Goal: Information Seeking & Learning: Learn about a topic

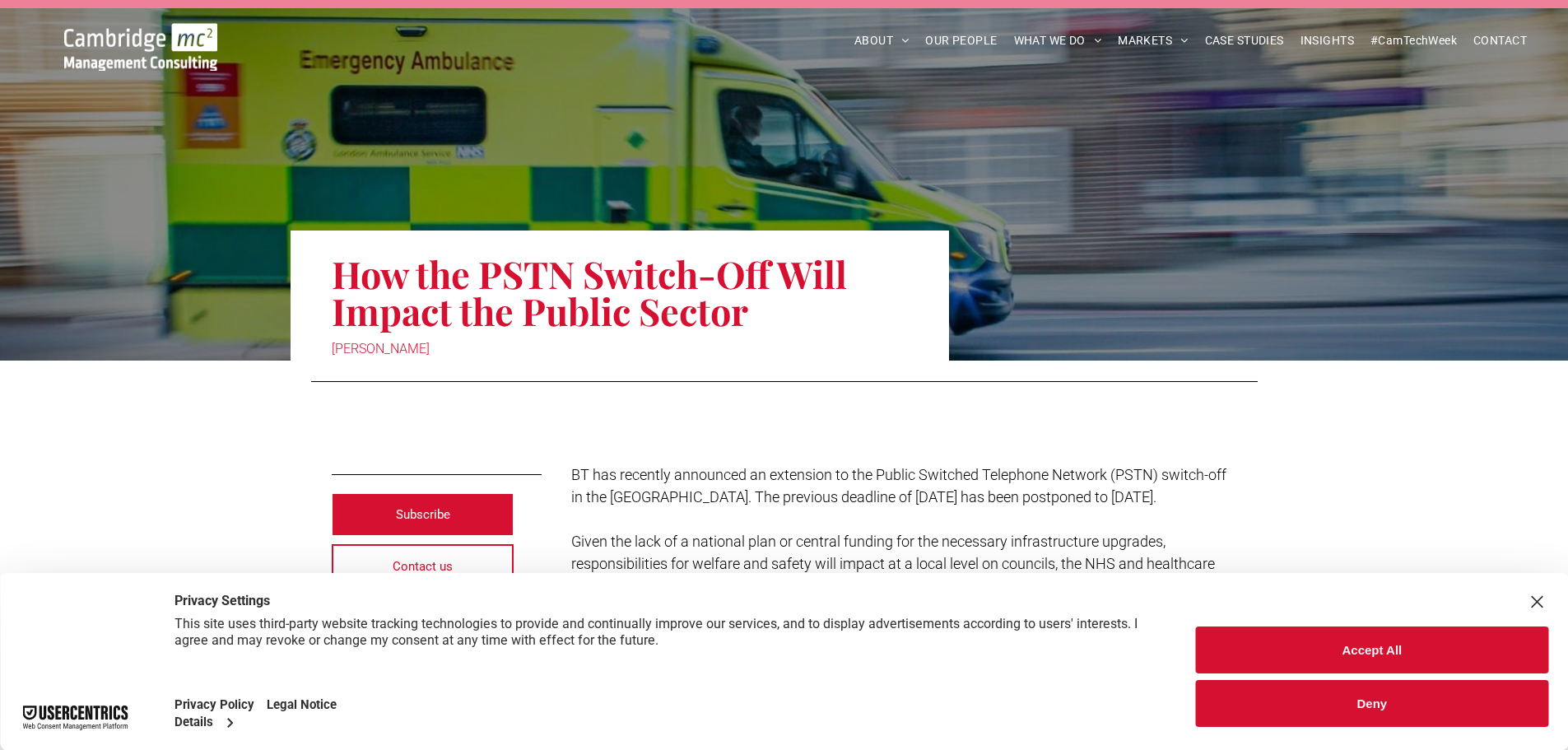
click at [1353, 649] on button "Accept All" at bounding box center [1372, 649] width 352 height 47
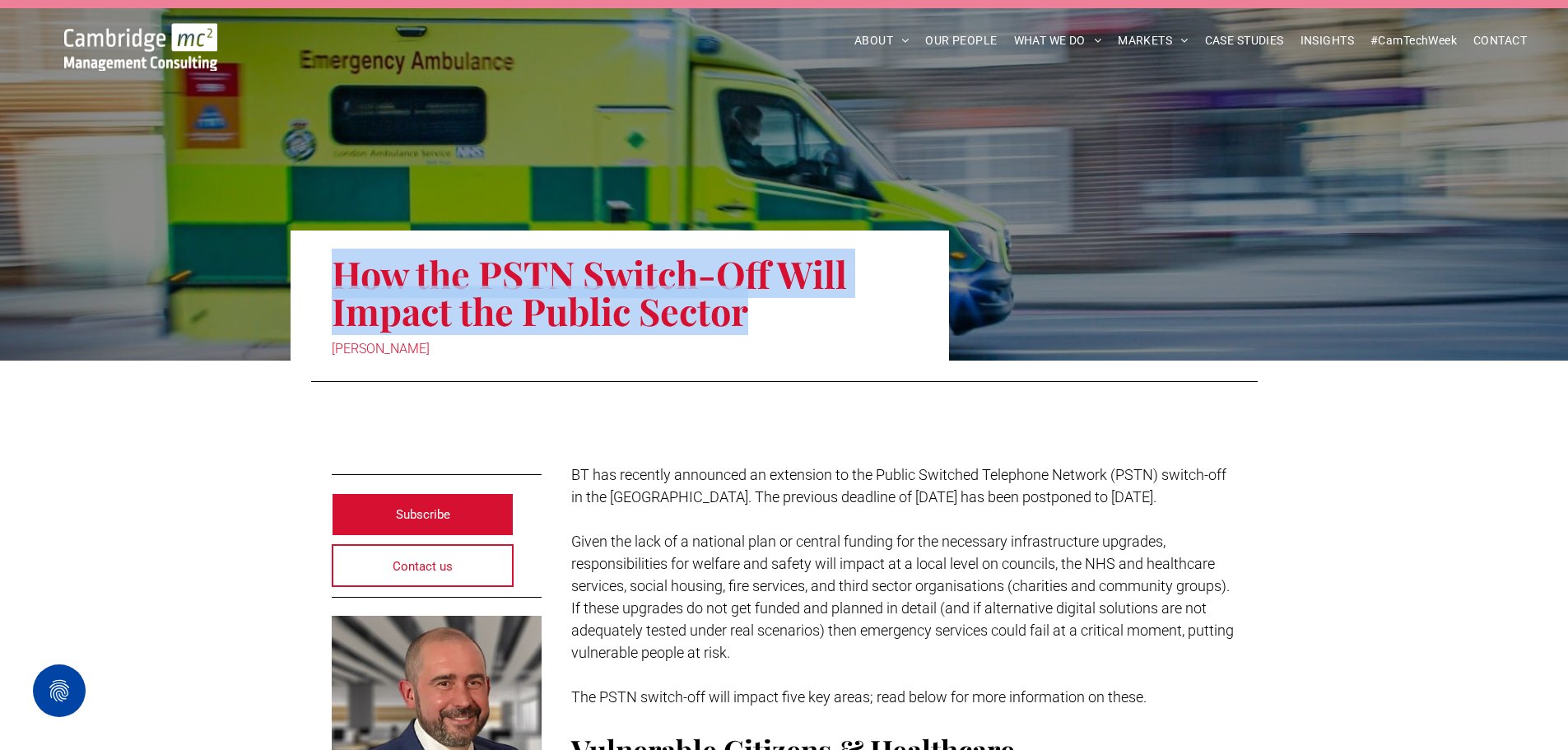
drag, startPoint x: 794, startPoint y: 308, endPoint x: 339, endPoint y: 280, distance: 455.9
click at [339, 280] on h1 "How the PSTN Switch-Off Will Impact the Public Sector" at bounding box center [619, 291] width 576 height 77
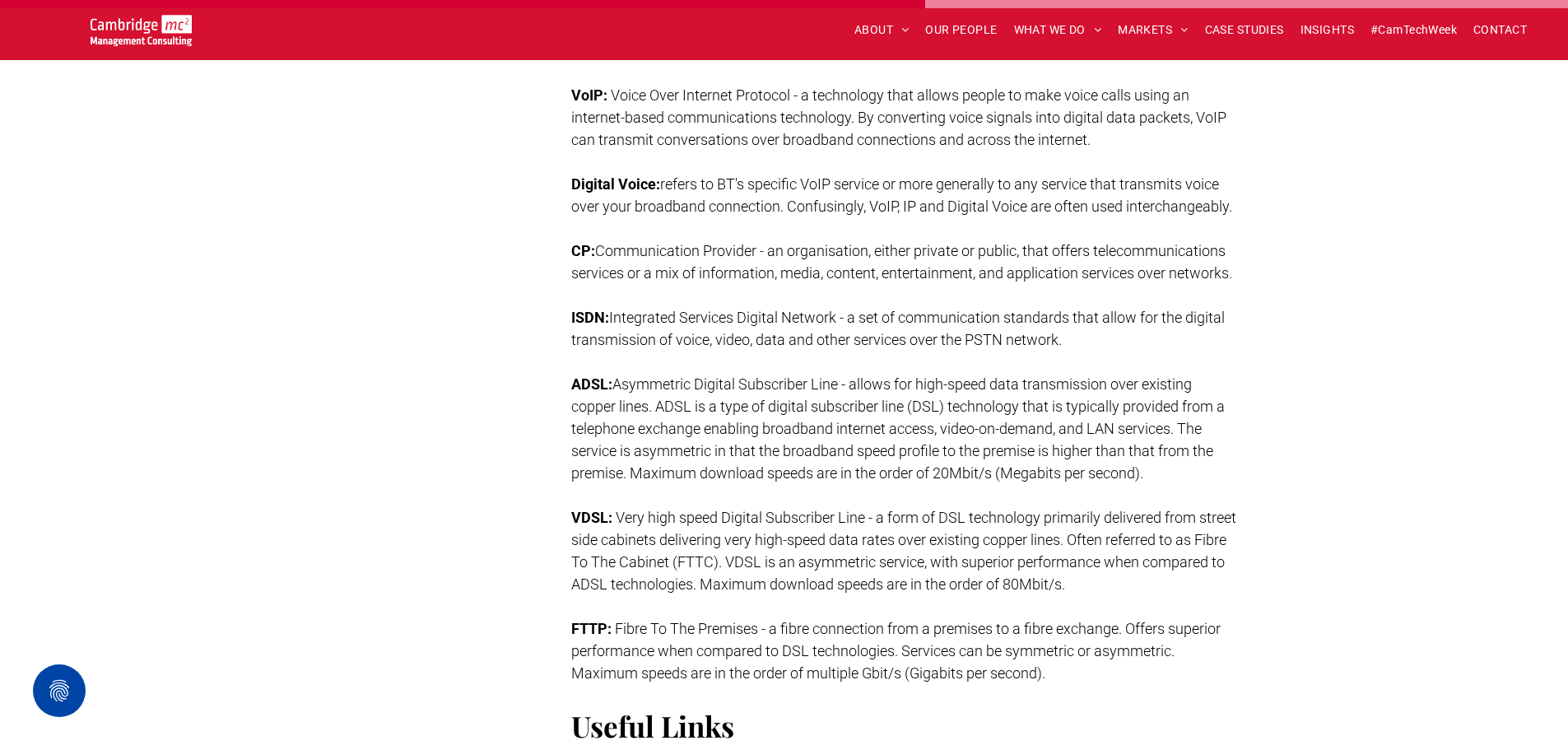
scroll to position [3128, 0]
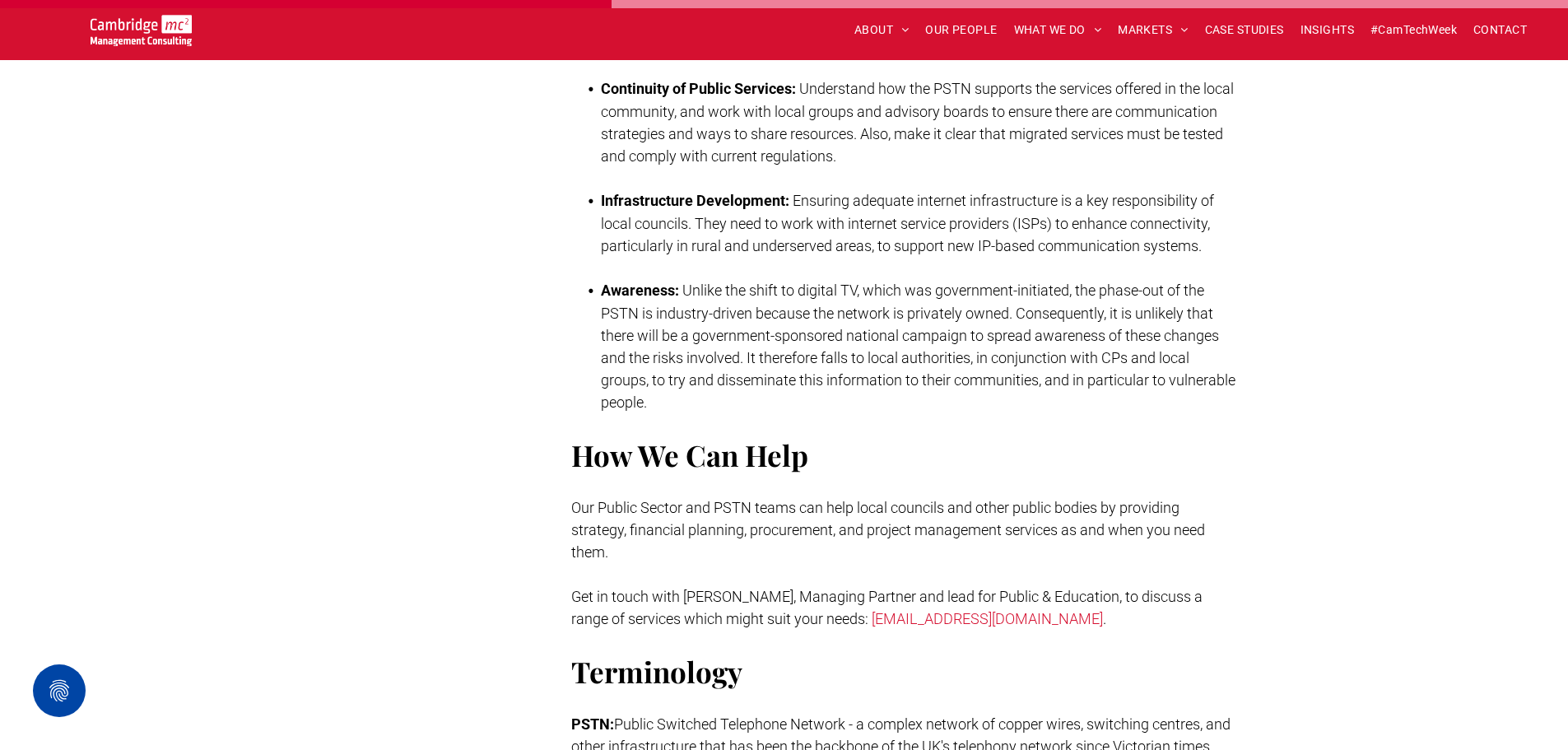
scroll to position [3046, 0]
